Goal: Book appointment/travel/reservation

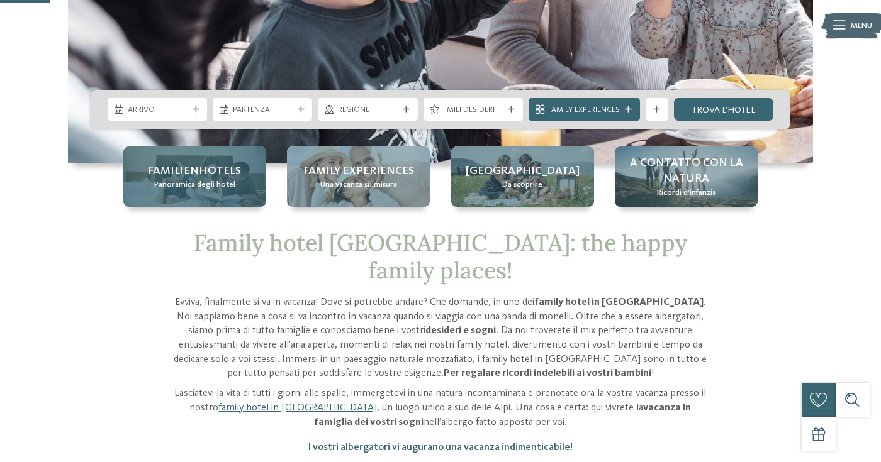
scroll to position [270, 0]
click at [189, 178] on span "Familienhotels" at bounding box center [194, 172] width 93 height 16
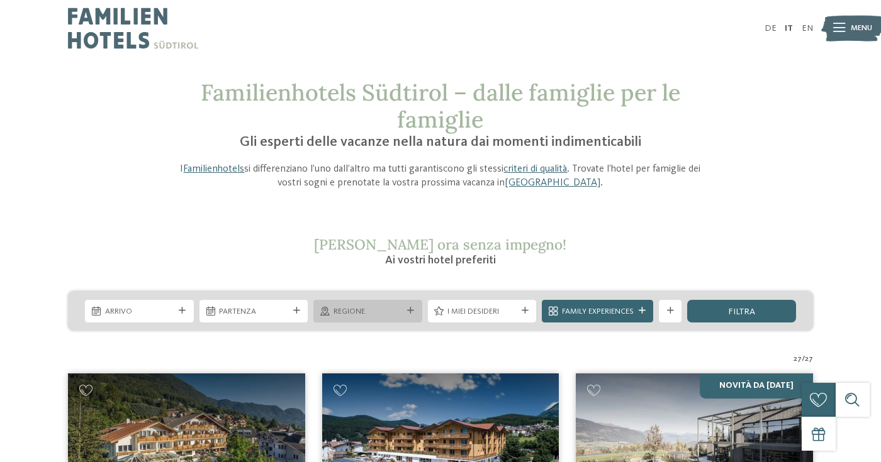
click at [365, 312] on span "Regione" at bounding box center [367, 311] width 69 height 11
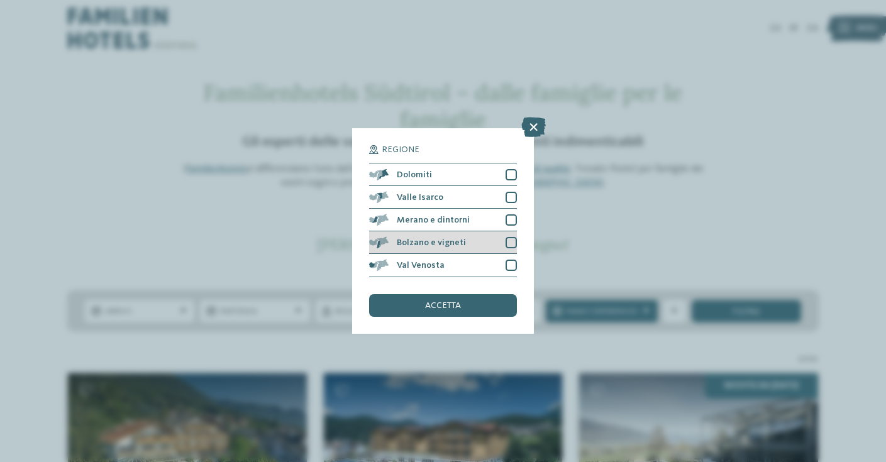
click at [418, 238] on span "Bolzano e vigneti" at bounding box center [431, 242] width 69 height 9
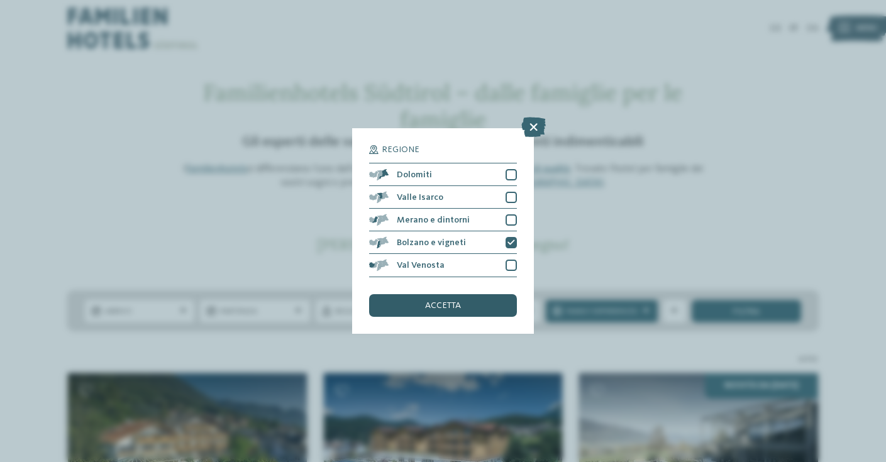
click at [429, 301] on span "accetta" at bounding box center [443, 305] width 36 height 9
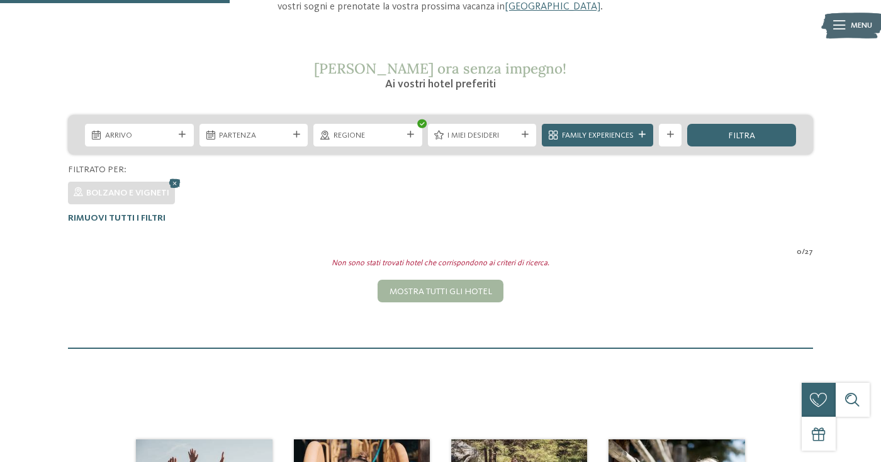
scroll to position [165, 0]
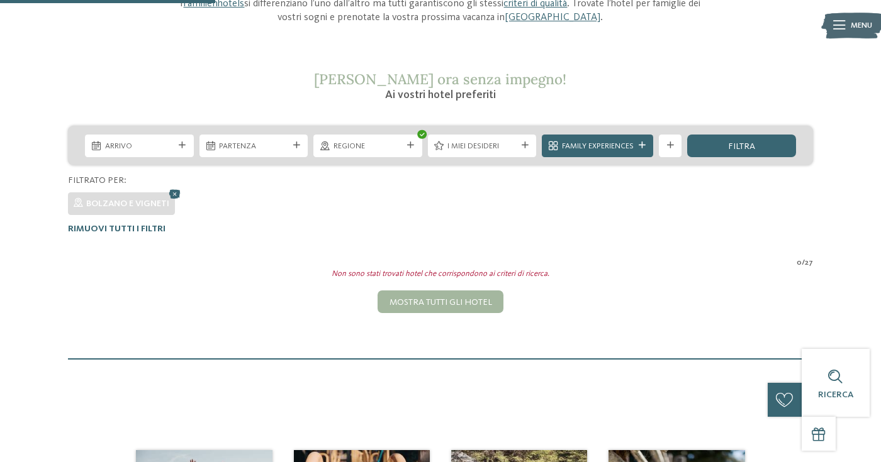
click at [182, 147] on icon at bounding box center [182, 145] width 7 height 7
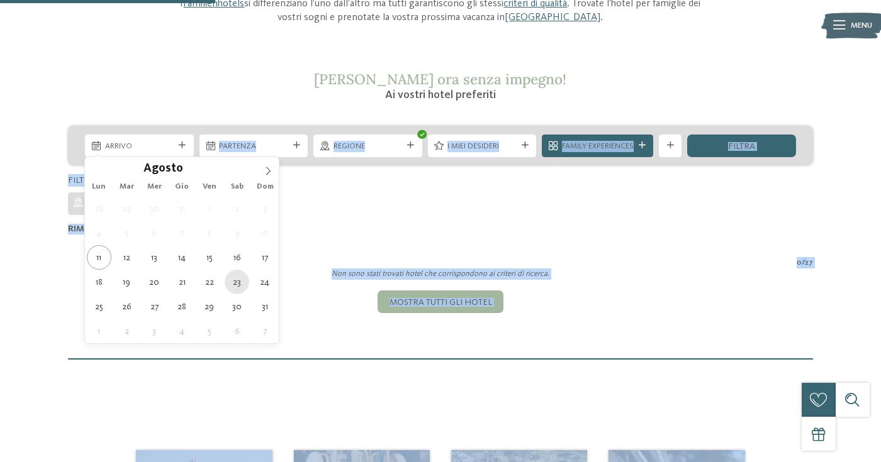
type div "[DATE]"
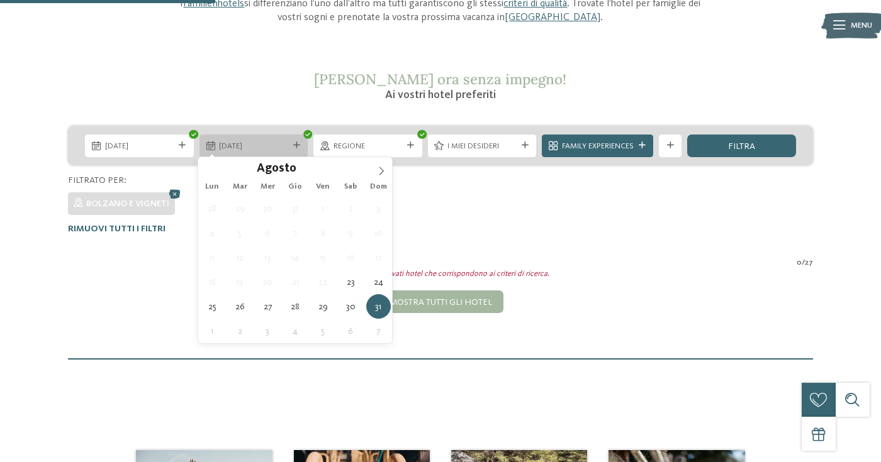
click at [226, 145] on span "[DATE]" at bounding box center [253, 146] width 69 height 11
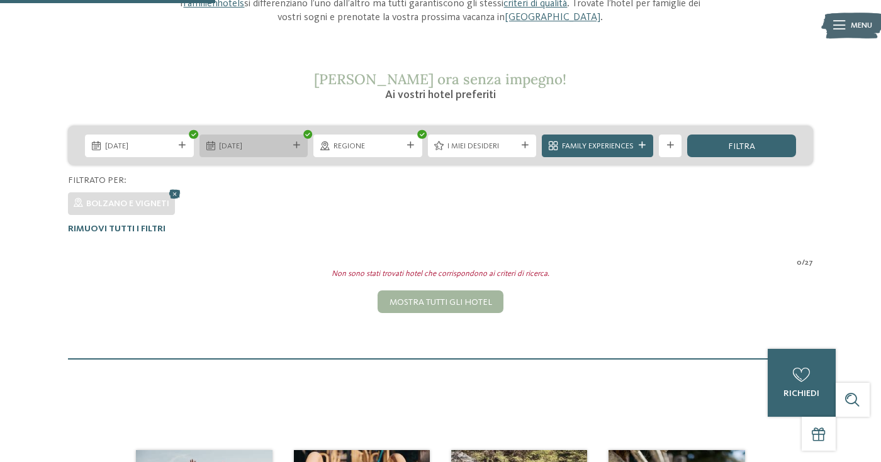
click at [264, 142] on span "[DATE]" at bounding box center [253, 146] width 69 height 11
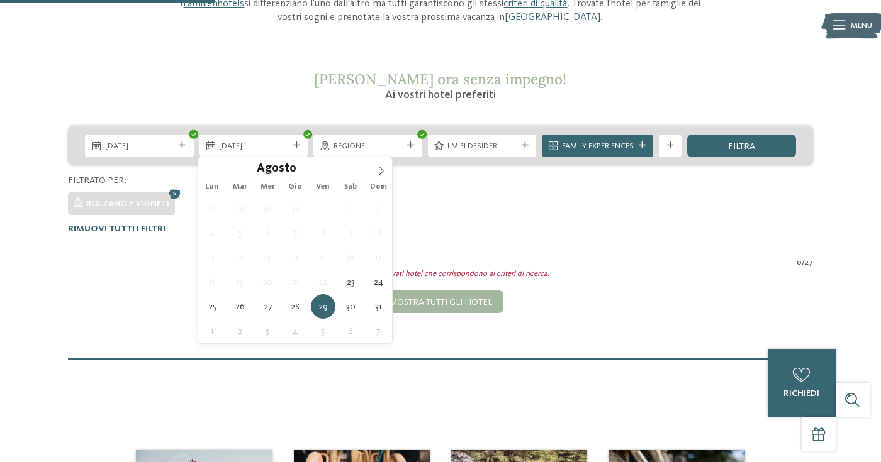
type div "[DATE]"
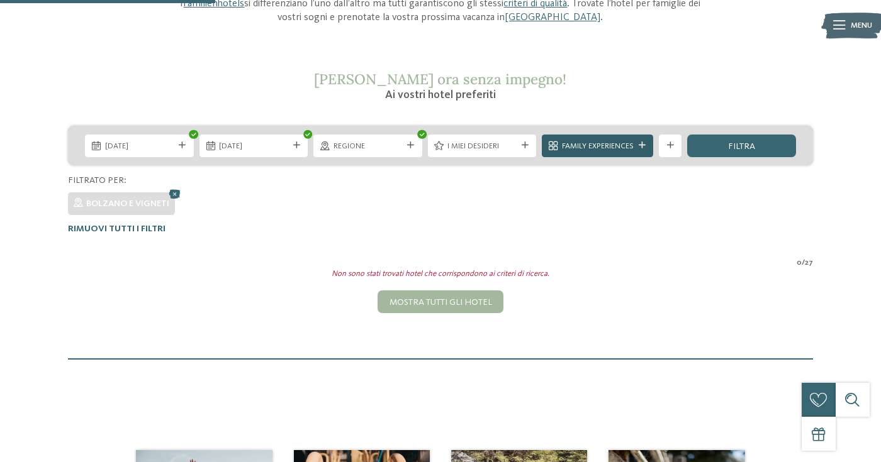
click at [604, 144] on span "Family Experiences" at bounding box center [598, 146] width 72 height 11
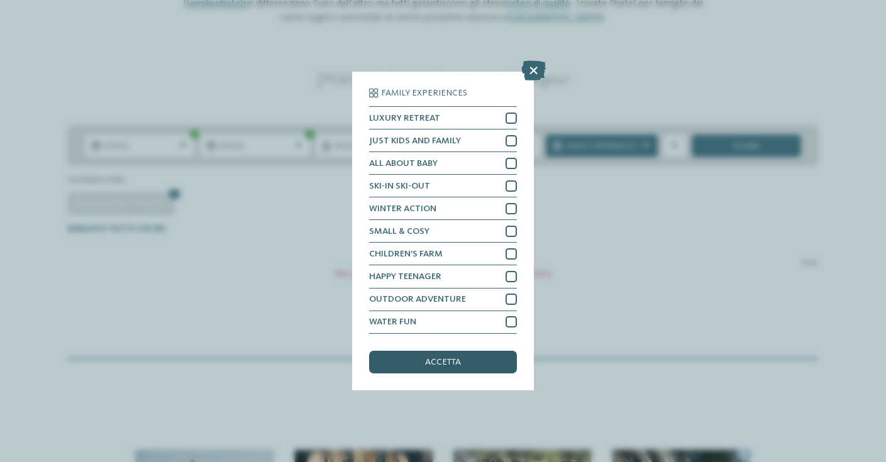
click at [465, 351] on div "accetta" at bounding box center [442, 362] width 147 height 23
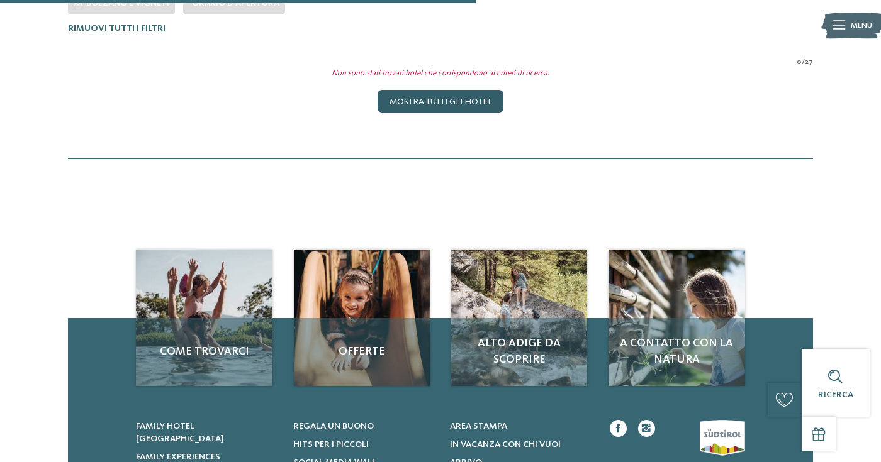
scroll to position [366, 0]
click at [467, 98] on div "Mostra tutti gli hotel" at bounding box center [439, 101] width 125 height 23
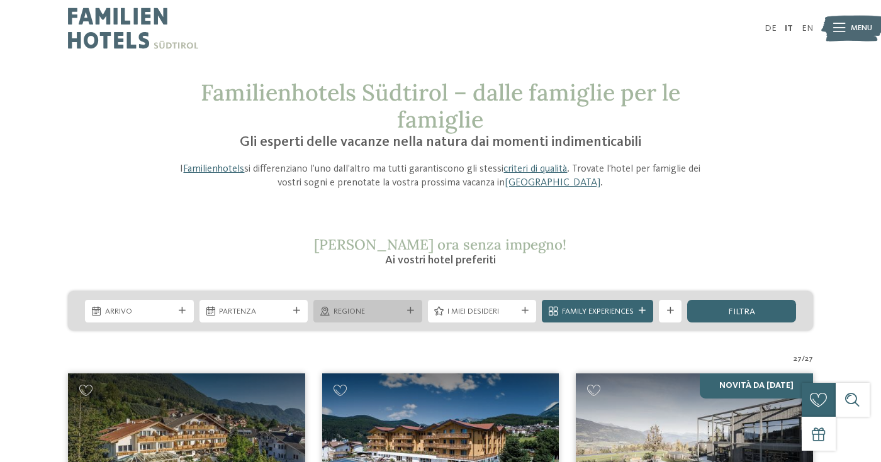
scroll to position [0, 0]
click at [359, 311] on span "Regione" at bounding box center [367, 311] width 69 height 11
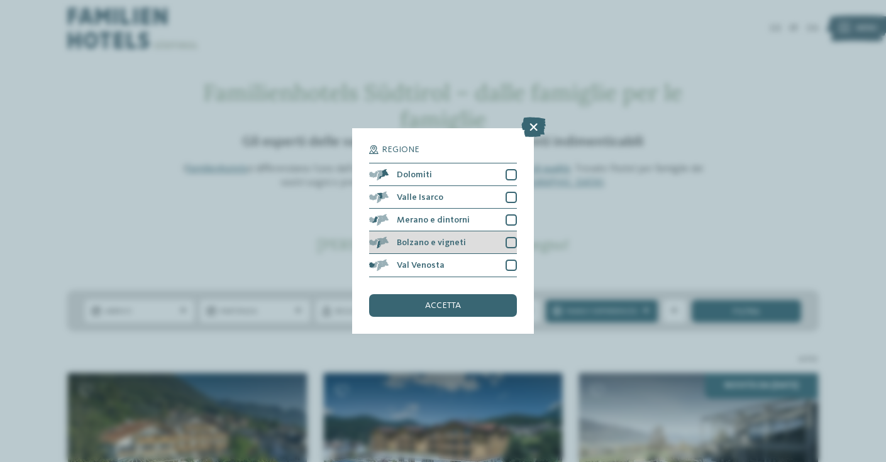
click at [419, 238] on span "Bolzano e vigneti" at bounding box center [431, 242] width 69 height 9
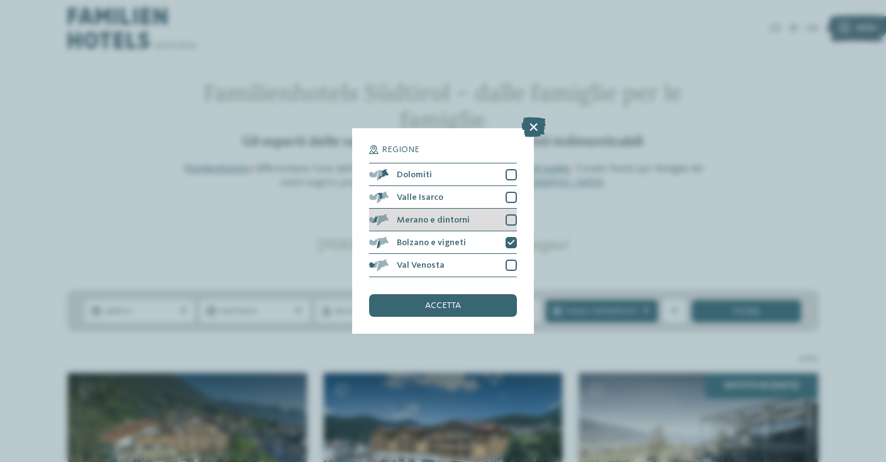
click at [417, 216] on span "Merano e dintorni" at bounding box center [433, 220] width 73 height 9
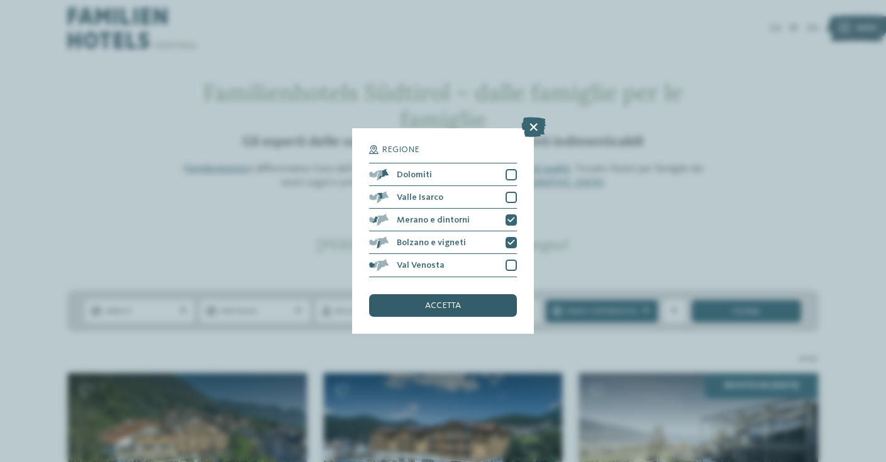
click at [416, 294] on div "accetta" at bounding box center [442, 305] width 147 height 23
